Goal: Information Seeking & Learning: Learn about a topic

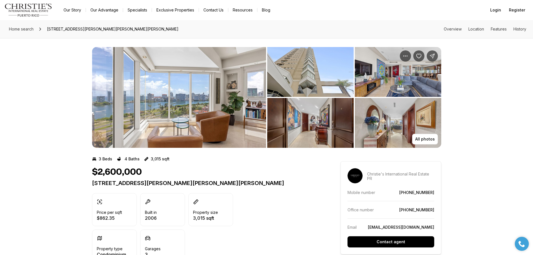
click at [312, 82] on img "View image gallery" at bounding box center [310, 72] width 86 height 50
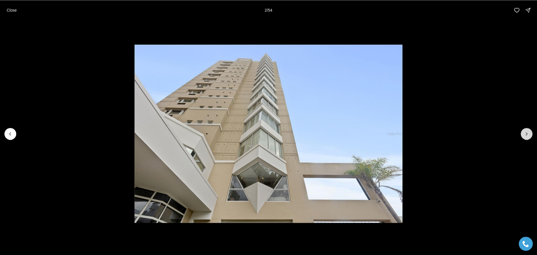
click at [523, 136] on button "Next slide" at bounding box center [527, 134] width 12 height 12
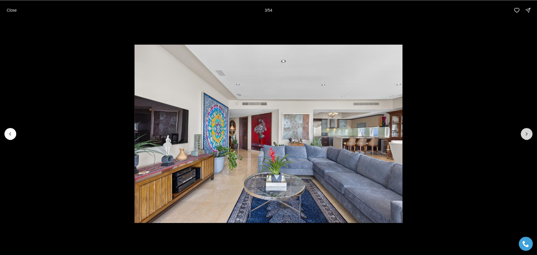
click at [523, 136] on button "Next slide" at bounding box center [527, 134] width 12 height 12
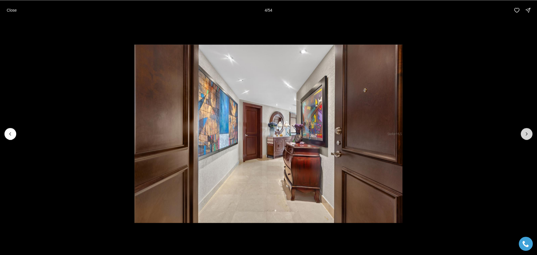
click at [523, 136] on button "Next slide" at bounding box center [527, 134] width 12 height 12
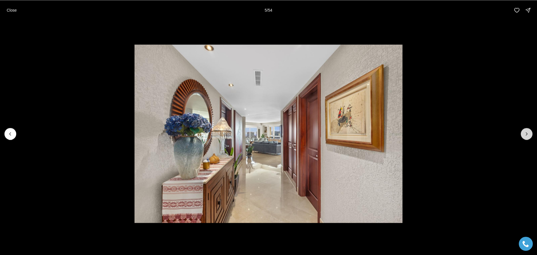
click at [523, 136] on button "Next slide" at bounding box center [527, 134] width 12 height 12
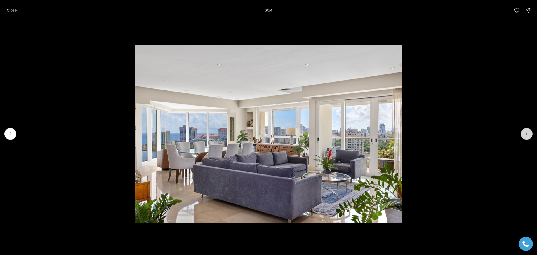
click at [523, 136] on button "Next slide" at bounding box center [527, 134] width 12 height 12
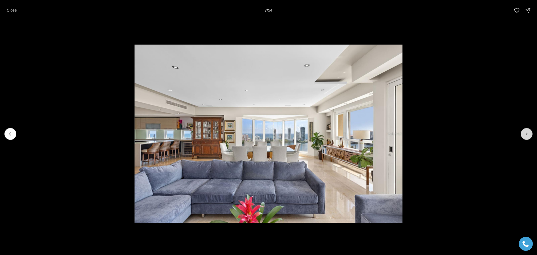
click at [523, 136] on button "Next slide" at bounding box center [527, 134] width 12 height 12
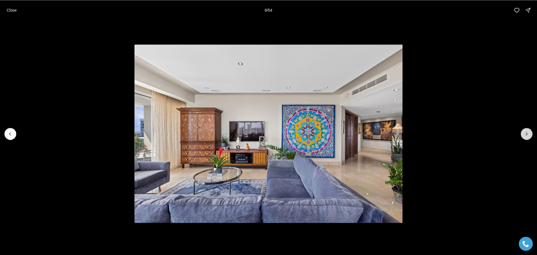
click at [523, 136] on button "Next slide" at bounding box center [527, 134] width 12 height 12
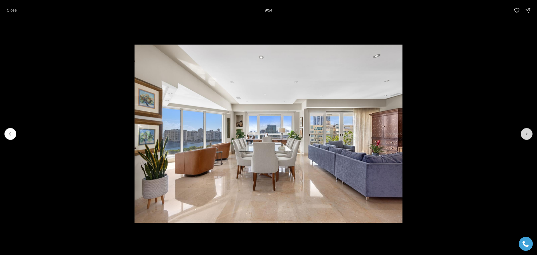
click at [523, 136] on button "Next slide" at bounding box center [527, 134] width 12 height 12
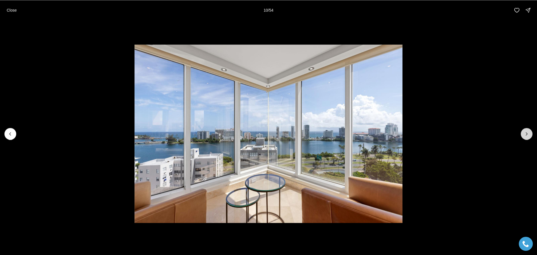
click at [523, 136] on button "Next slide" at bounding box center [527, 134] width 12 height 12
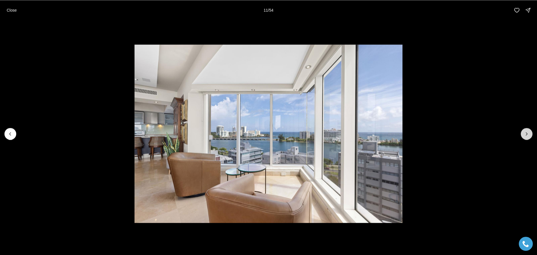
click at [523, 136] on button "Next slide" at bounding box center [527, 134] width 12 height 12
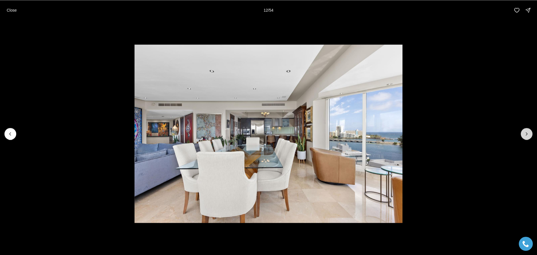
click at [523, 136] on button "Next slide" at bounding box center [527, 134] width 12 height 12
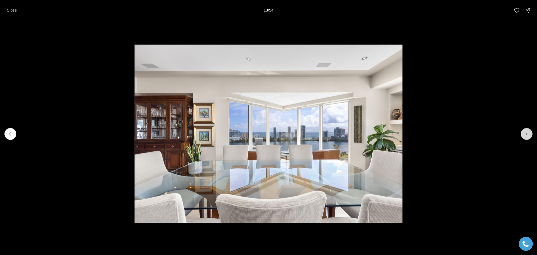
click at [523, 136] on button "Next slide" at bounding box center [527, 134] width 12 height 12
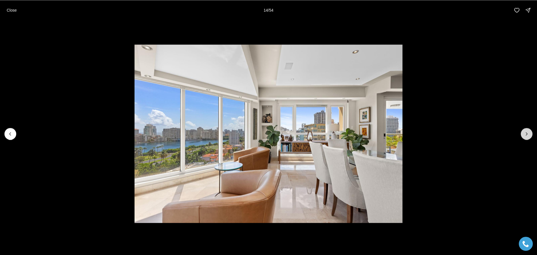
click at [523, 136] on button "Next slide" at bounding box center [527, 134] width 12 height 12
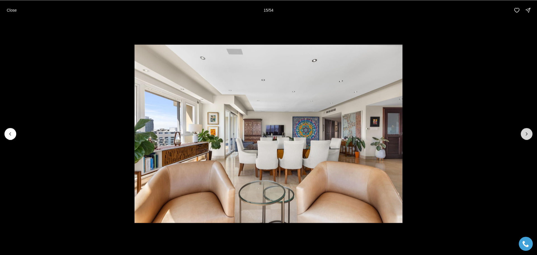
click at [523, 136] on button "Next slide" at bounding box center [527, 134] width 12 height 12
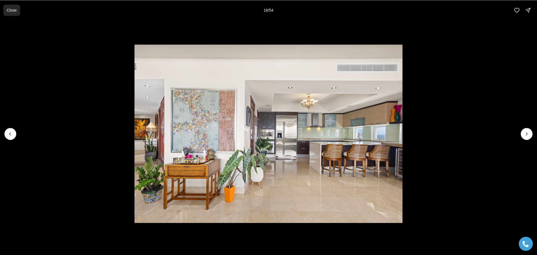
click at [7, 11] on p "Close" at bounding box center [12, 10] width 10 height 4
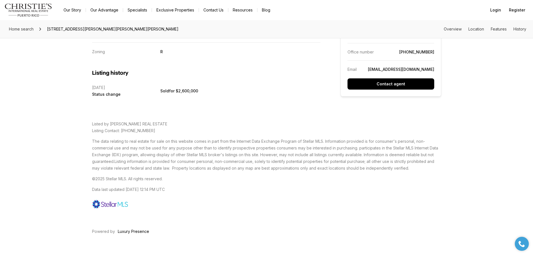
scroll to position [1040, 0]
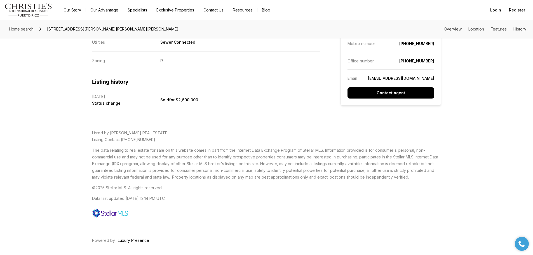
drag, startPoint x: 534, startPoint y: 43, endPoint x: 17, endPoint y: 1, distance: 519.6
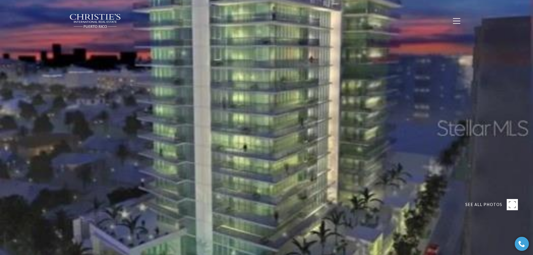
click at [483, 205] on span "SEE ALL PHOTOS" at bounding box center [483, 204] width 37 height 7
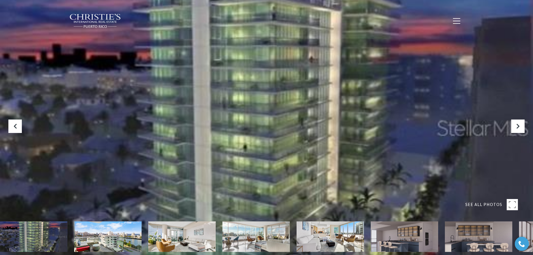
click at [511, 205] on rect at bounding box center [512, 204] width 11 height 11
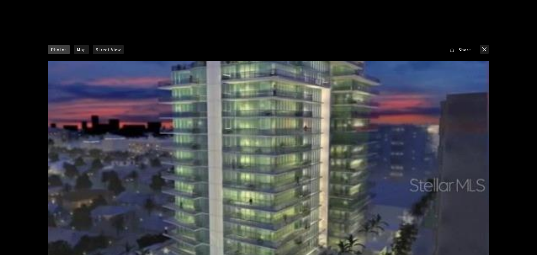
click at [313, 176] on div at bounding box center [268, 184] width 441 height 247
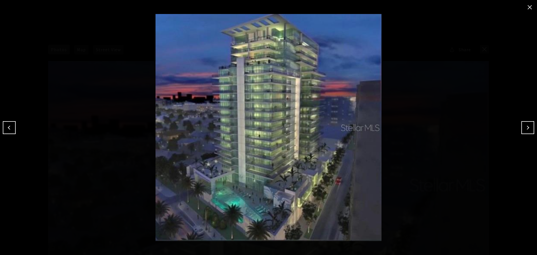
click at [529, 127] on button "Next" at bounding box center [527, 127] width 13 height 13
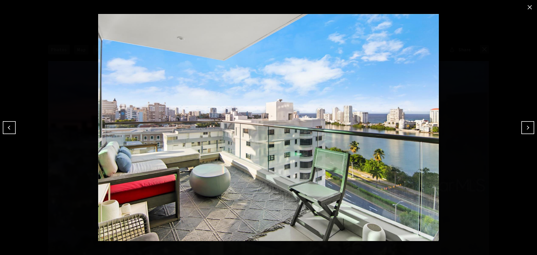
click at [528, 127] on button "Next" at bounding box center [527, 127] width 13 height 13
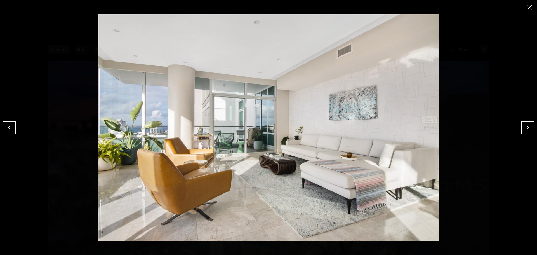
click at [528, 127] on button "Next" at bounding box center [527, 127] width 13 height 13
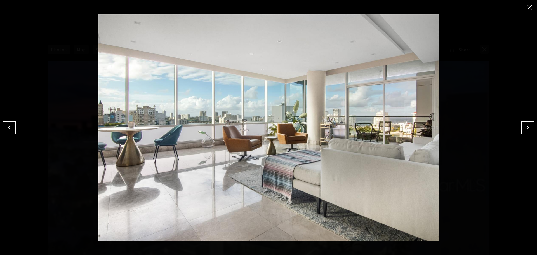
click at [528, 127] on button "Next" at bounding box center [527, 127] width 13 height 13
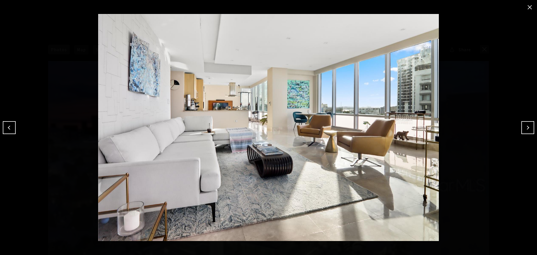
click at [528, 127] on button "Next" at bounding box center [527, 127] width 13 height 13
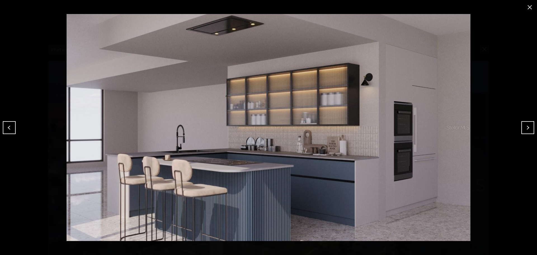
click at [528, 127] on button "Next" at bounding box center [527, 127] width 13 height 13
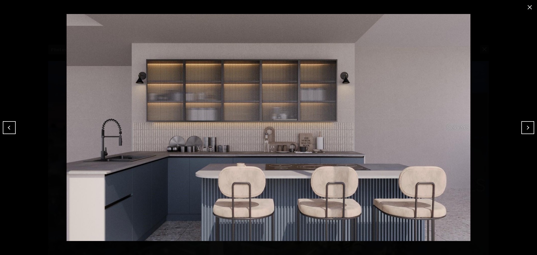
click at [528, 127] on button "Next" at bounding box center [527, 127] width 13 height 13
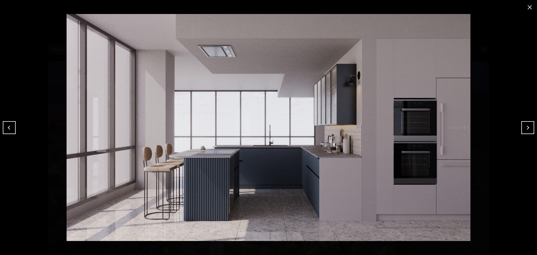
click at [528, 127] on button "Next" at bounding box center [527, 127] width 13 height 13
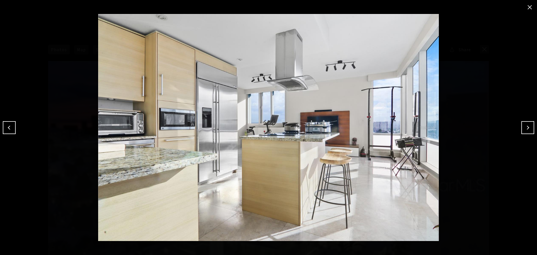
click at [528, 127] on button "Next" at bounding box center [527, 127] width 13 height 13
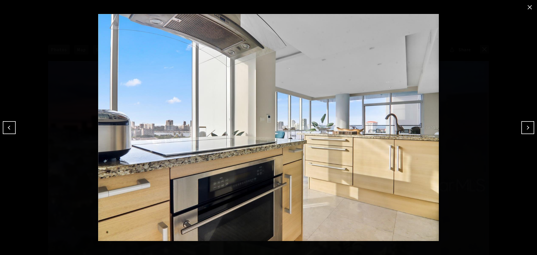
click at [528, 127] on button "Next" at bounding box center [527, 127] width 13 height 13
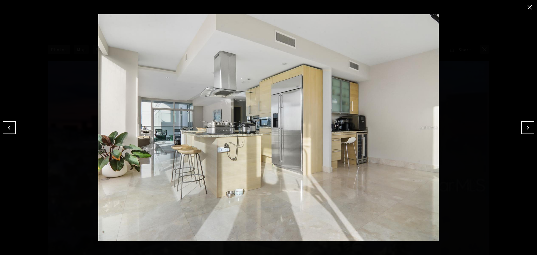
click at [528, 127] on button "Next" at bounding box center [527, 127] width 13 height 13
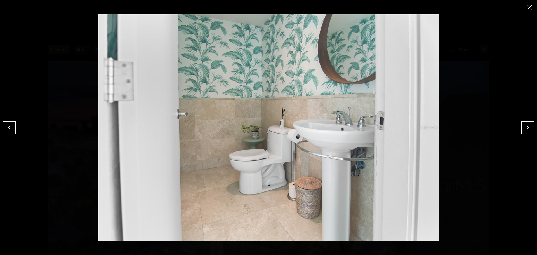
click at [528, 127] on button "Next" at bounding box center [527, 127] width 13 height 13
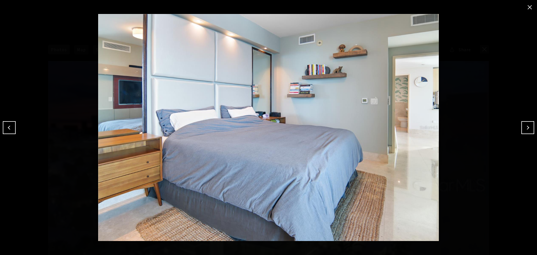
click at [528, 127] on button "Next" at bounding box center [527, 127] width 13 height 13
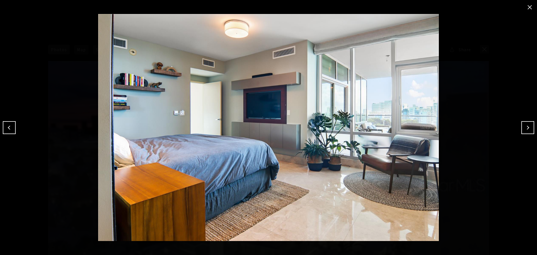
click at [528, 127] on button "Next" at bounding box center [527, 127] width 13 height 13
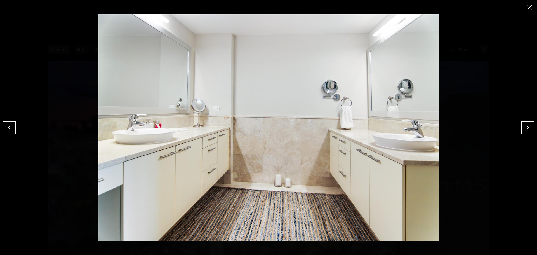
click at [528, 127] on button "Next" at bounding box center [527, 127] width 13 height 13
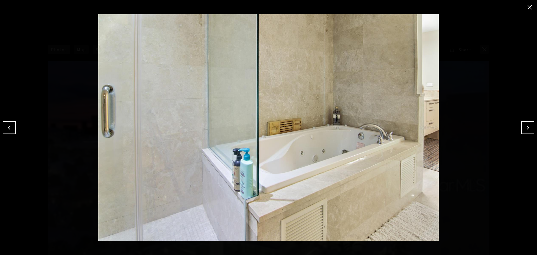
click at [528, 127] on button "Next" at bounding box center [527, 127] width 13 height 13
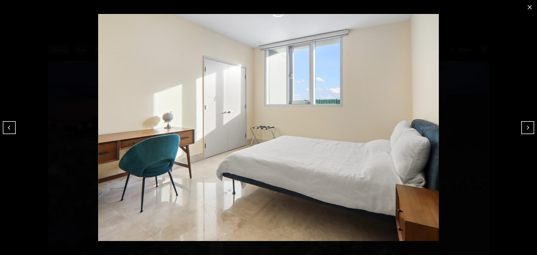
click at [528, 127] on button "Next" at bounding box center [527, 127] width 13 height 13
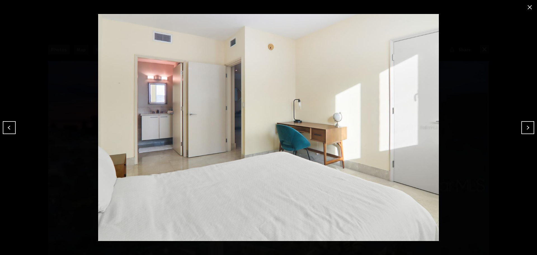
click at [528, 127] on button "Next" at bounding box center [527, 127] width 13 height 13
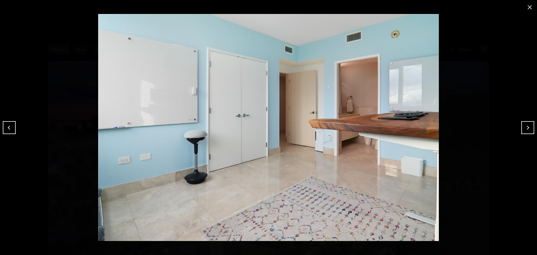
click at [528, 127] on button "Next" at bounding box center [527, 127] width 13 height 13
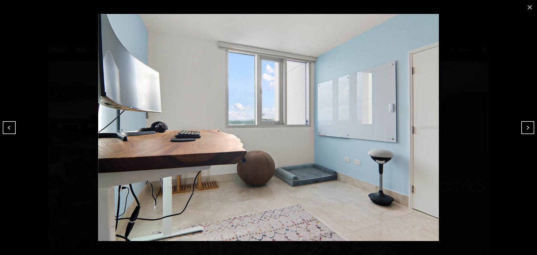
click at [528, 127] on button "Next" at bounding box center [527, 127] width 13 height 13
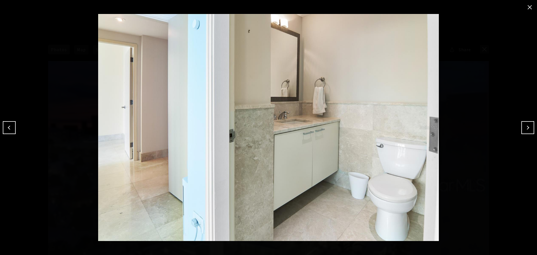
click at [528, 127] on button "Next" at bounding box center [527, 127] width 13 height 13
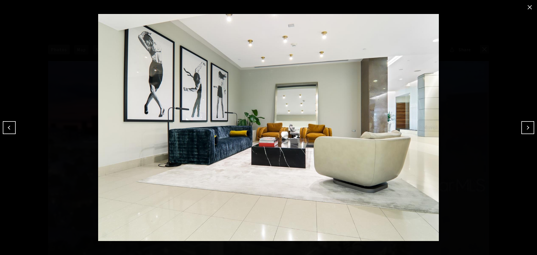
click at [528, 127] on button "Next" at bounding box center [527, 127] width 13 height 13
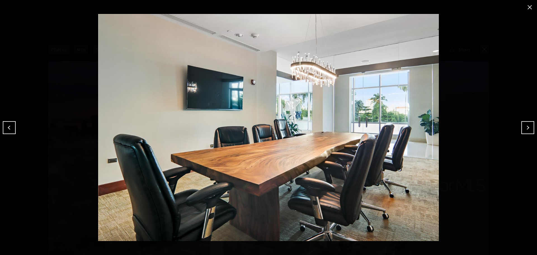
click at [528, 127] on button "Next" at bounding box center [527, 127] width 13 height 13
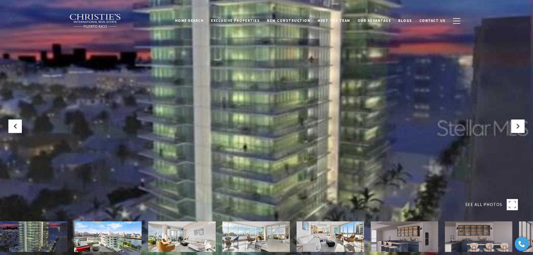
click at [100, 230] on img at bounding box center [107, 236] width 67 height 30
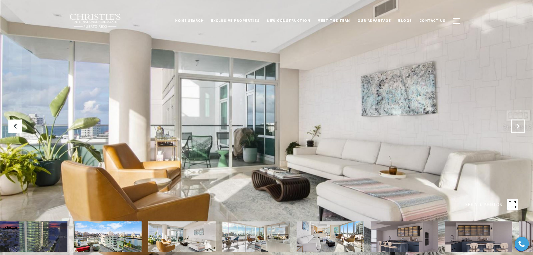
click at [520, 126] on icon "Next Slide" at bounding box center [518, 126] width 6 height 6
